Goal: Use online tool/utility: Use online tool/utility

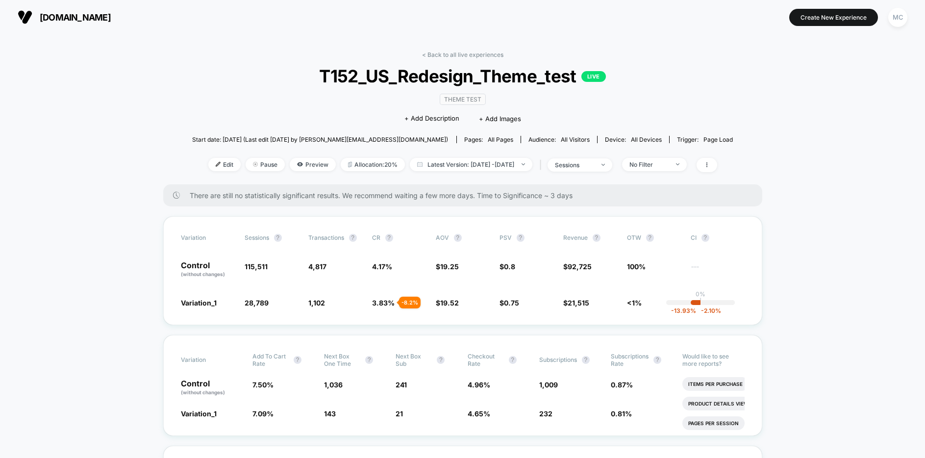
click at [298, 29] on div "[DOMAIN_NAME] [URL][DOMAIN_NAME] Create New Experience MC" at bounding box center [462, 17] width 925 height 34
click at [319, 30] on div "[DOMAIN_NAME] [URL][DOMAIN_NAME] Create New Experience MC" at bounding box center [462, 17] width 925 height 34
click at [295, 164] on span "Preview" at bounding box center [313, 164] width 46 height 13
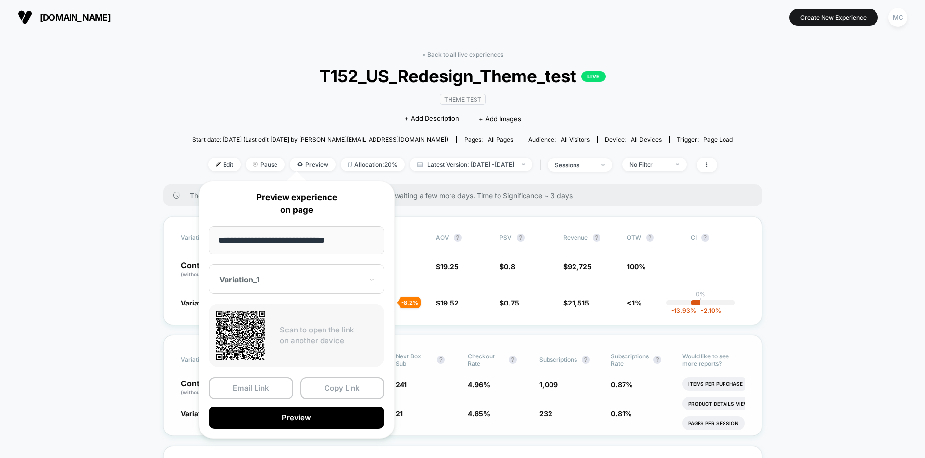
click at [286, 419] on button "Preview" at bounding box center [296, 417] width 175 height 22
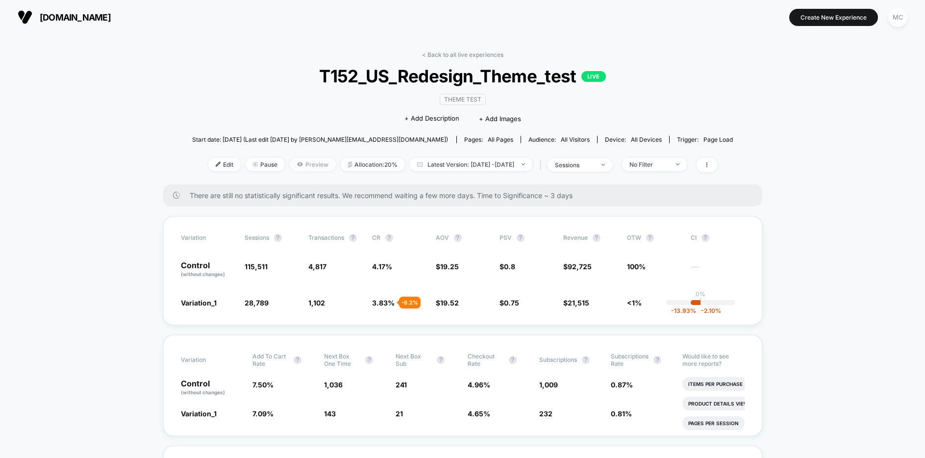
click at [301, 166] on span "Preview" at bounding box center [313, 164] width 46 height 13
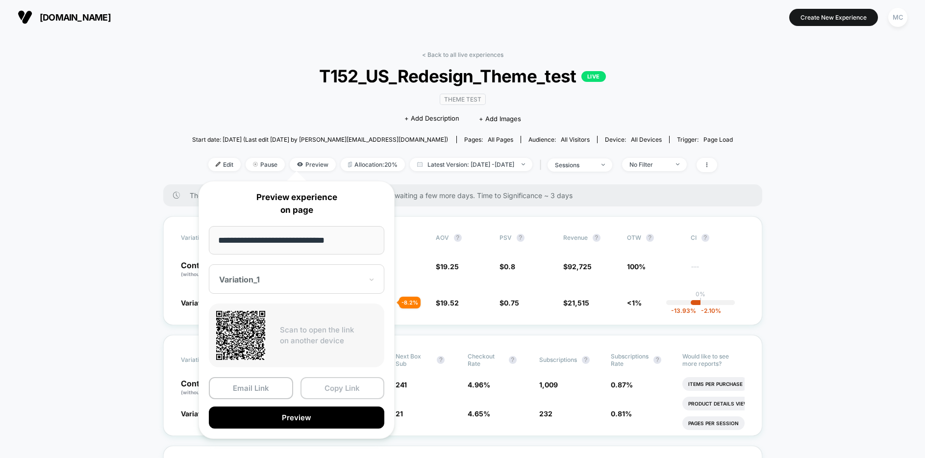
click at [360, 391] on button "Copy Link" at bounding box center [342, 388] width 84 height 22
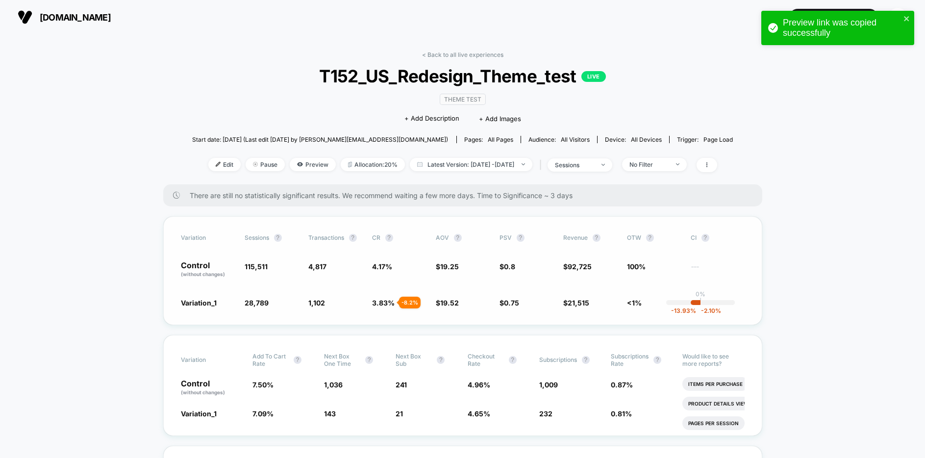
drag, startPoint x: 114, startPoint y: 283, endPoint x: 245, endPoint y: 311, distance: 134.2
click at [293, 165] on span "Preview" at bounding box center [313, 164] width 46 height 13
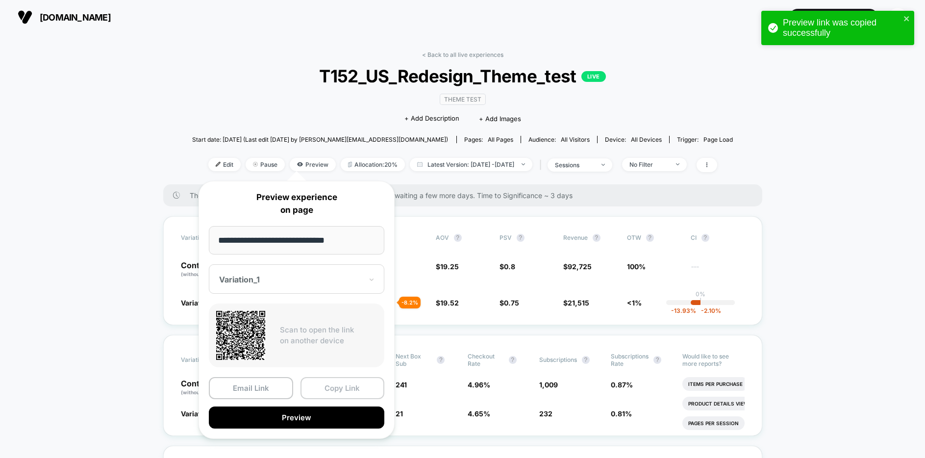
click at [335, 391] on button "Copy Link" at bounding box center [342, 388] width 84 height 22
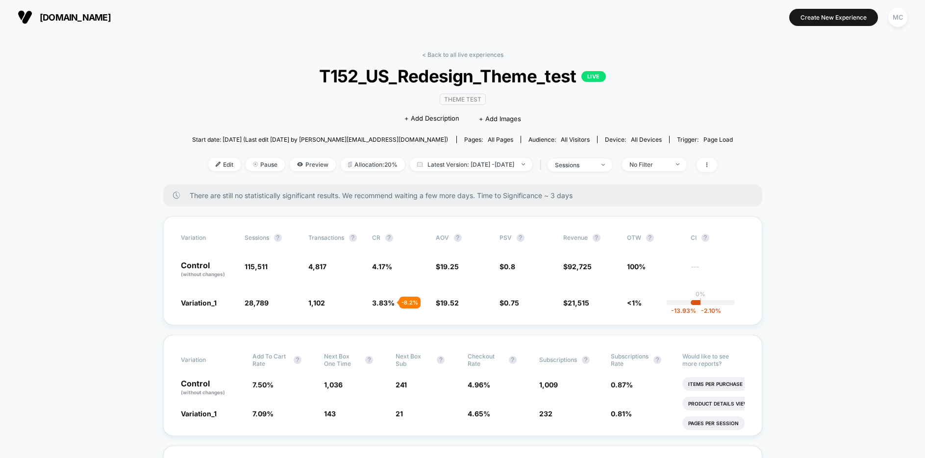
click at [290, 168] on span "Preview" at bounding box center [313, 164] width 46 height 13
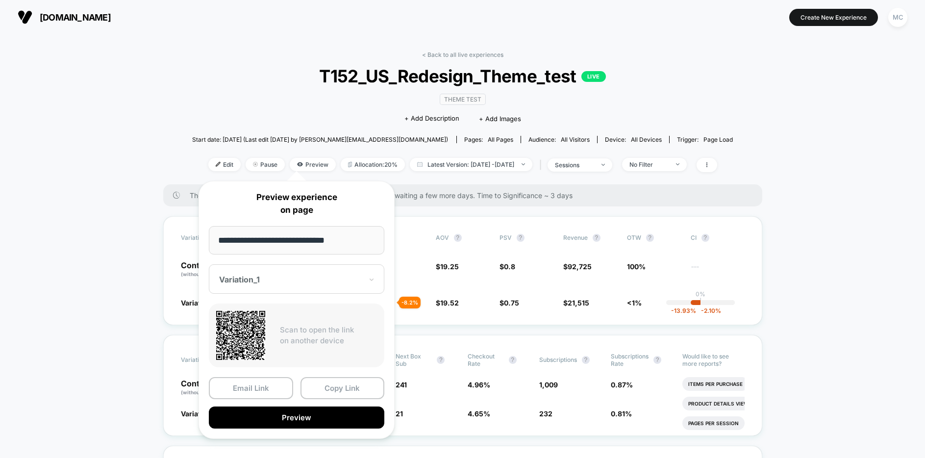
drag, startPoint x: 332, startPoint y: 286, endPoint x: 328, endPoint y: 289, distance: 5.3
click at [332, 286] on div "Variation_1" at bounding box center [296, 278] width 175 height 29
click at [259, 333] on div "CONTROL" at bounding box center [297, 331] width 166 height 18
drag, startPoint x: 330, startPoint y: 392, endPoint x: 342, endPoint y: 387, distance: 12.3
click at [330, 391] on button "Copy Link" at bounding box center [342, 388] width 84 height 22
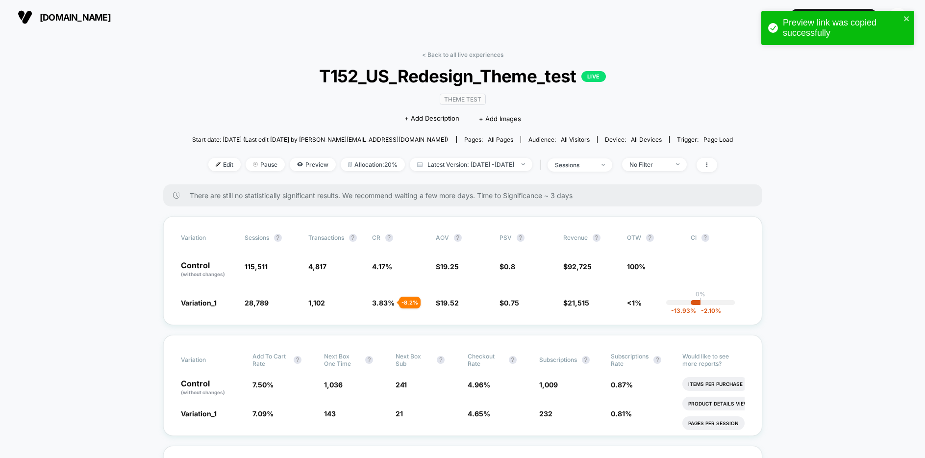
drag, startPoint x: 813, startPoint y: 224, endPoint x: 798, endPoint y: 206, distance: 23.7
